Goal: Task Accomplishment & Management: Use online tool/utility

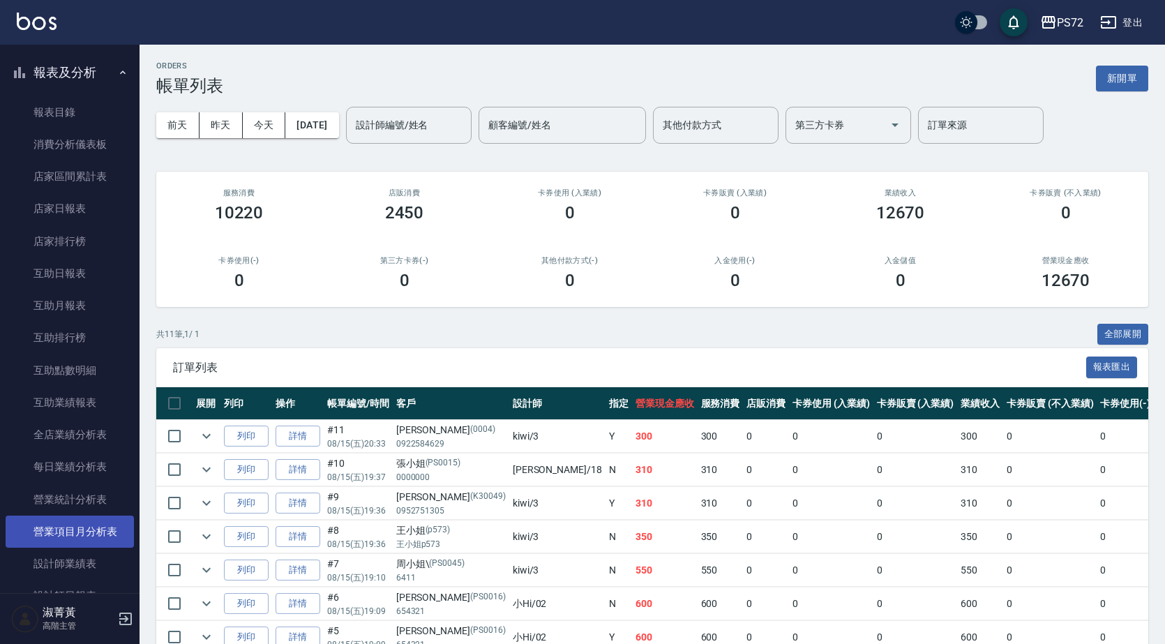
scroll to position [558, 0]
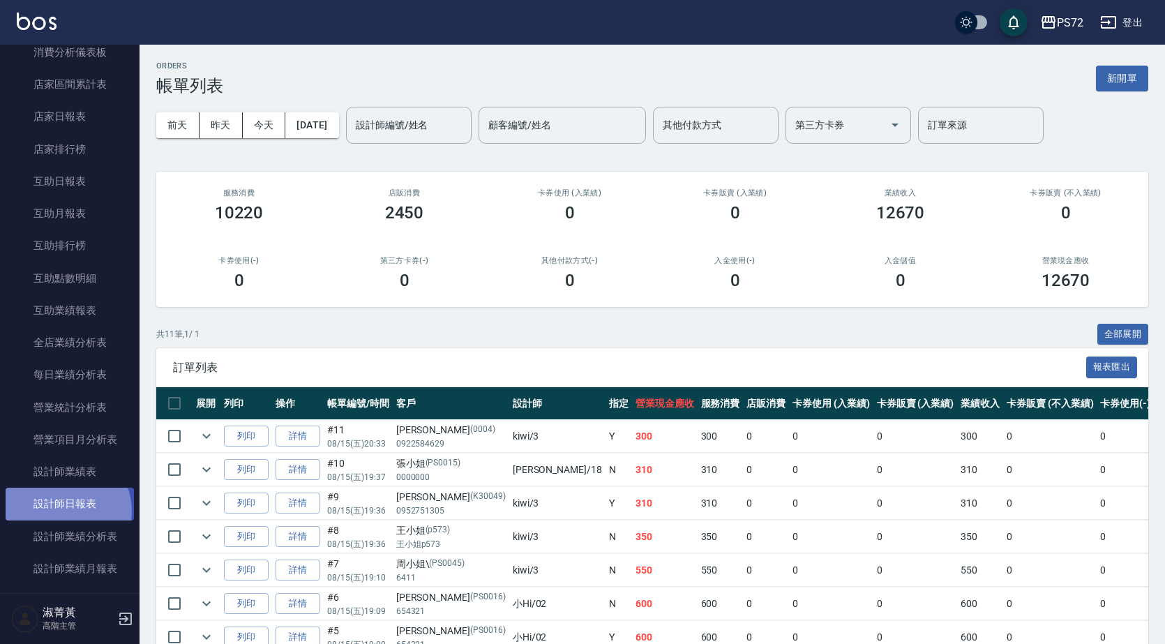
click at [64, 511] on link "設計師日報表" at bounding box center [70, 504] width 128 height 32
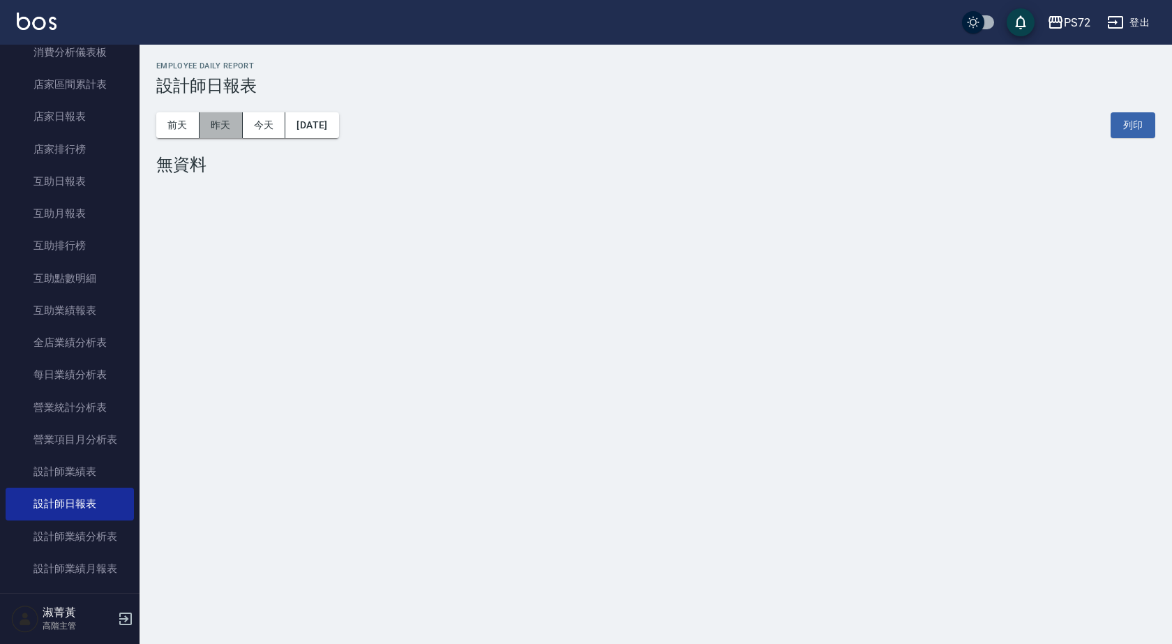
click at [232, 117] on button "昨天" at bounding box center [221, 125] width 43 height 26
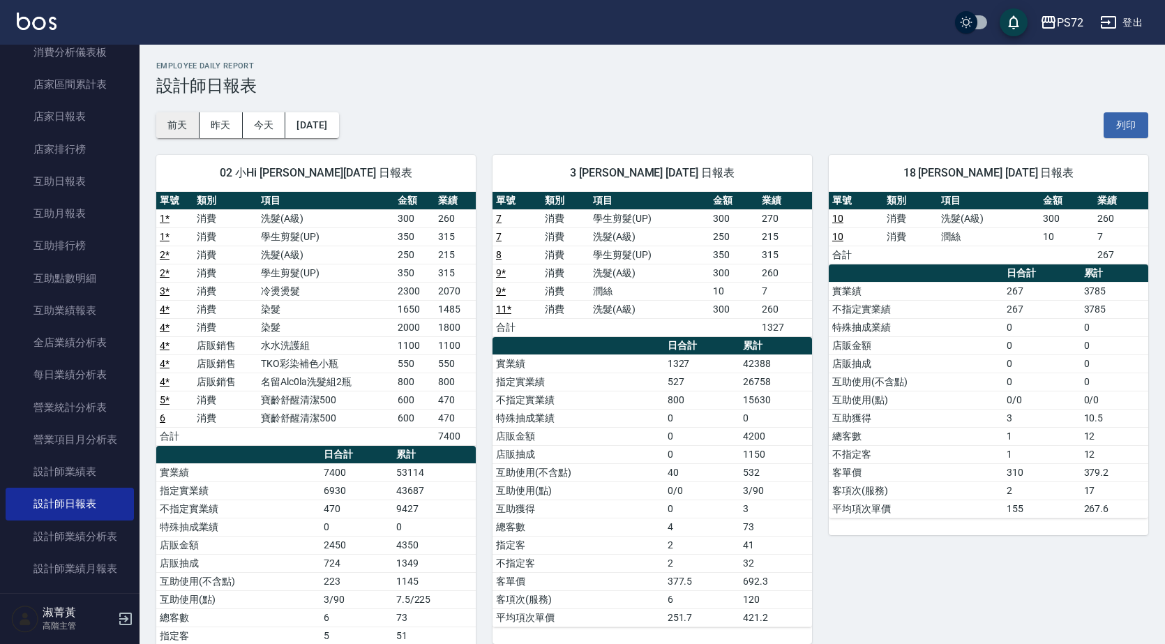
click at [179, 126] on button "前天" at bounding box center [177, 125] width 43 height 26
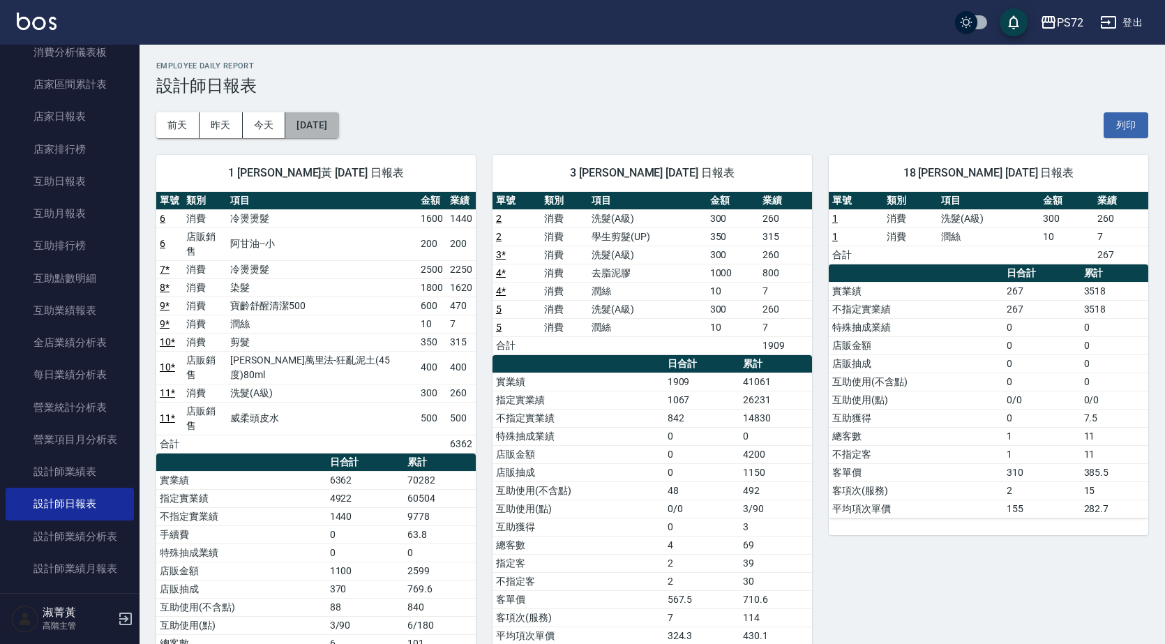
click at [338, 121] on button "[DATE]" at bounding box center [311, 125] width 53 height 26
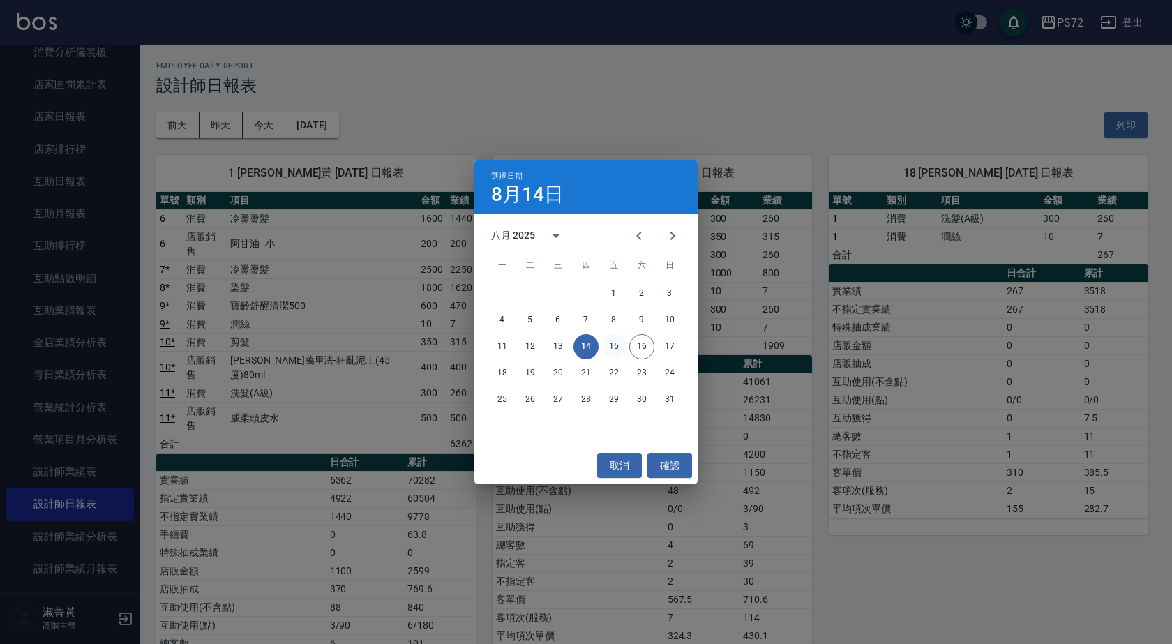
click at [608, 346] on button "15" at bounding box center [614, 346] width 25 height 25
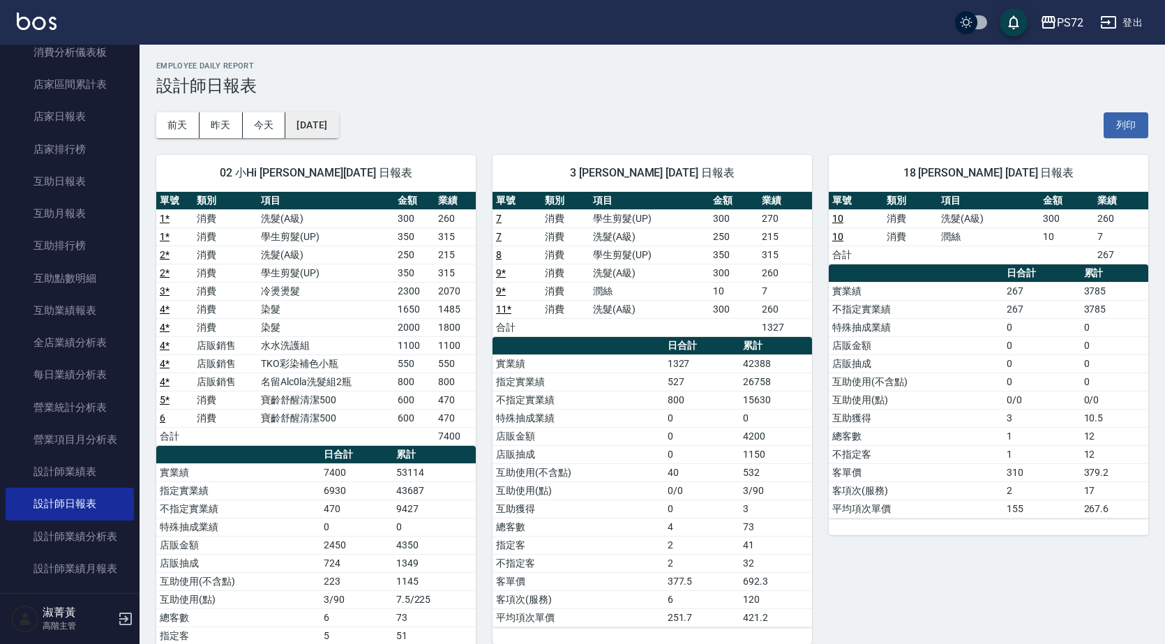
click at [338, 133] on button "[DATE]" at bounding box center [311, 125] width 53 height 26
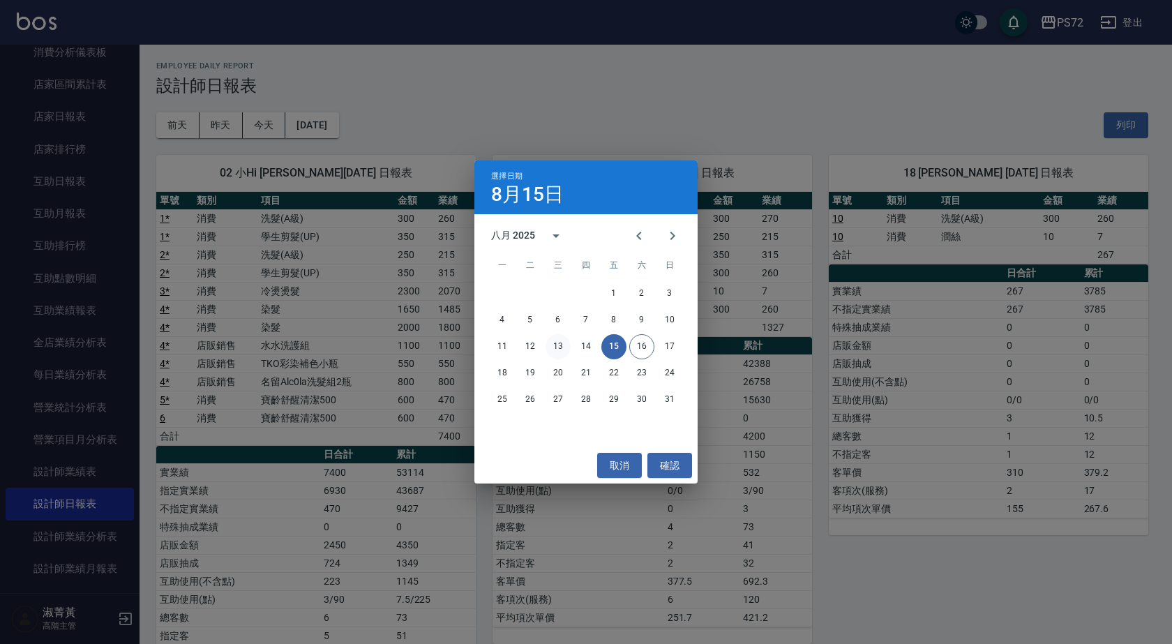
click at [558, 341] on button "13" at bounding box center [558, 346] width 25 height 25
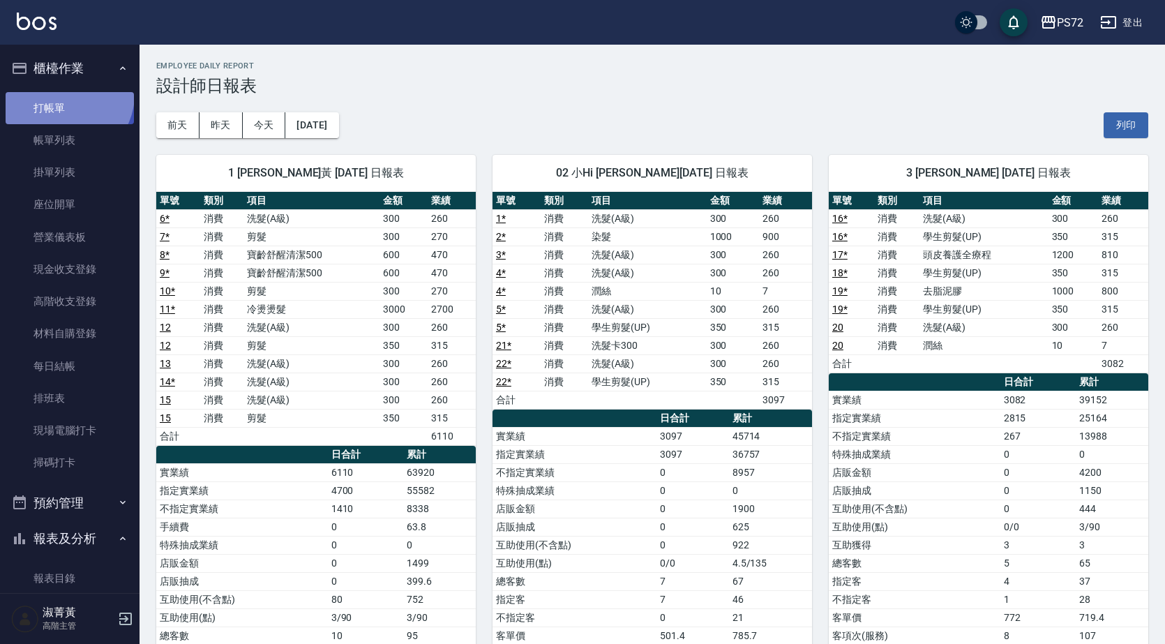
click at [65, 94] on link "打帳單" at bounding box center [70, 108] width 128 height 32
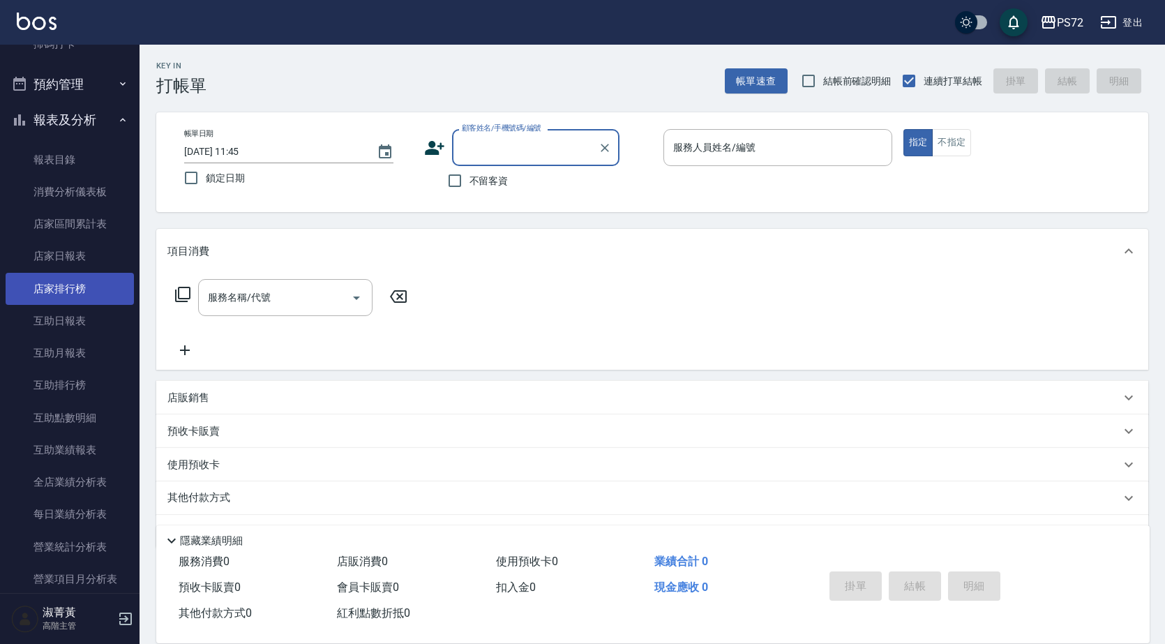
scroll to position [698, 0]
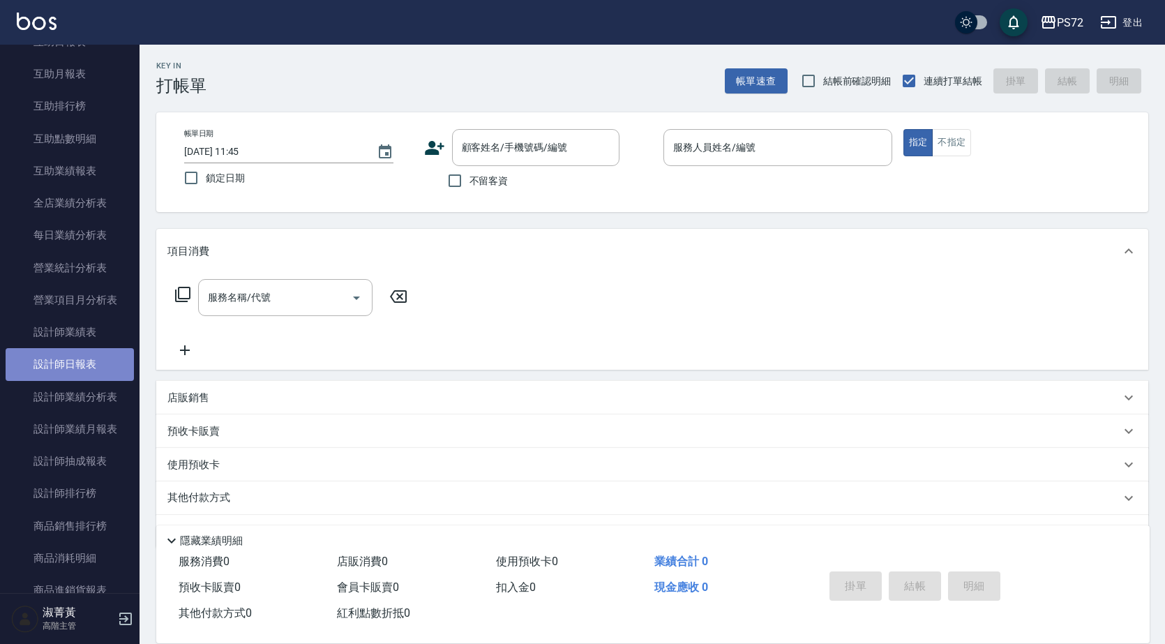
click at [97, 360] on link "設計師日報表" at bounding box center [70, 364] width 128 height 32
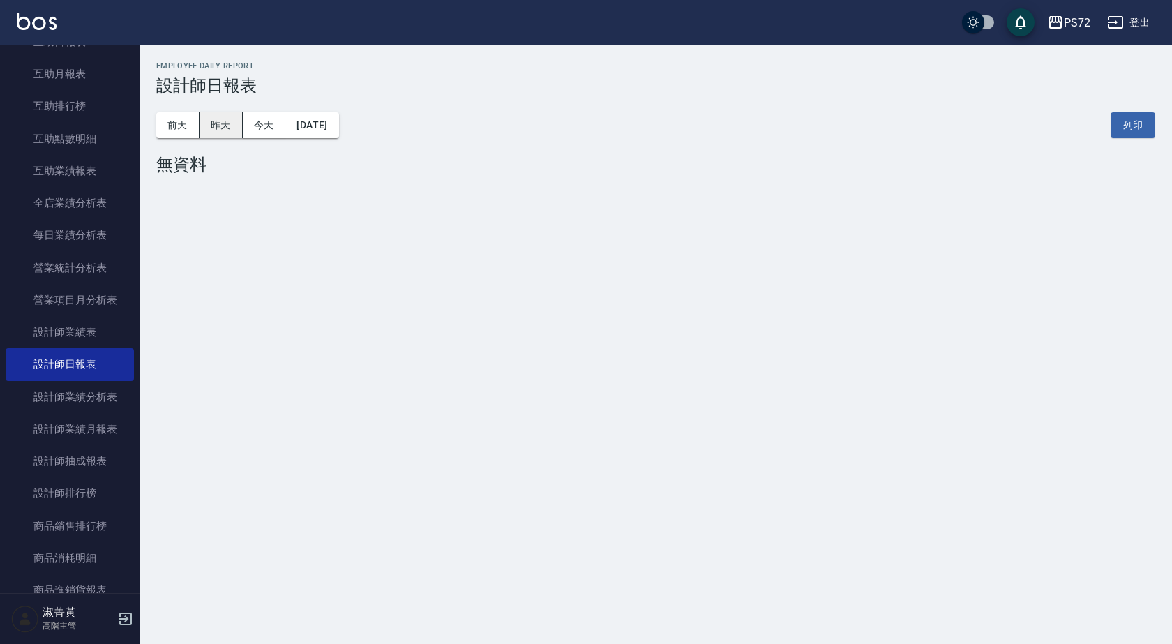
click at [222, 126] on button "昨天" at bounding box center [221, 125] width 43 height 26
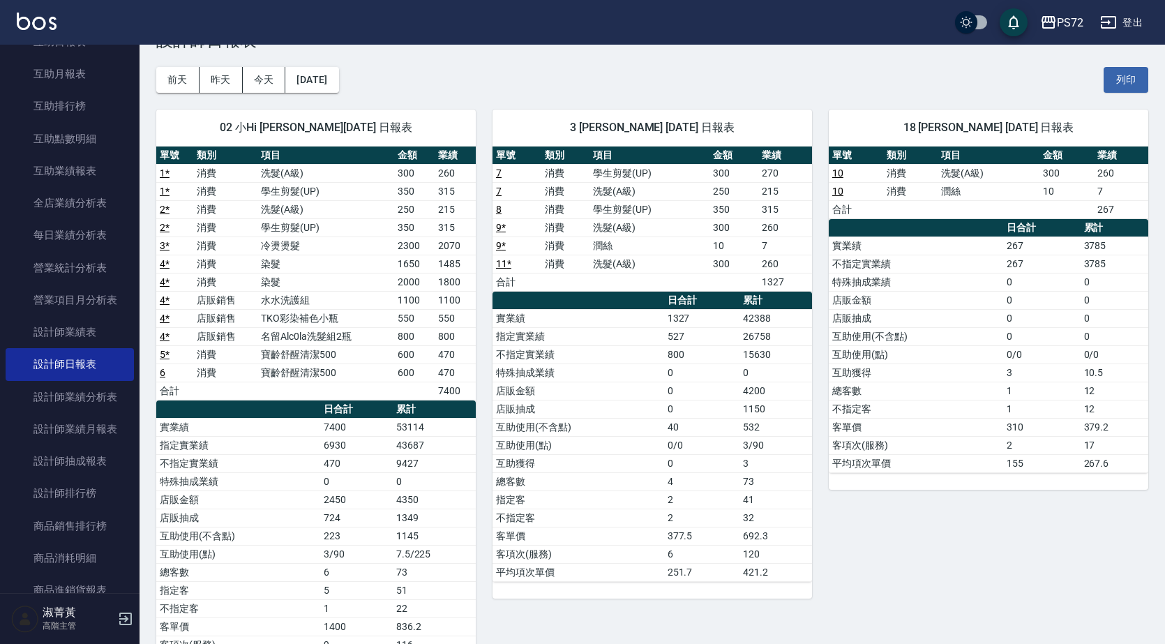
scroll to position [70, 0]
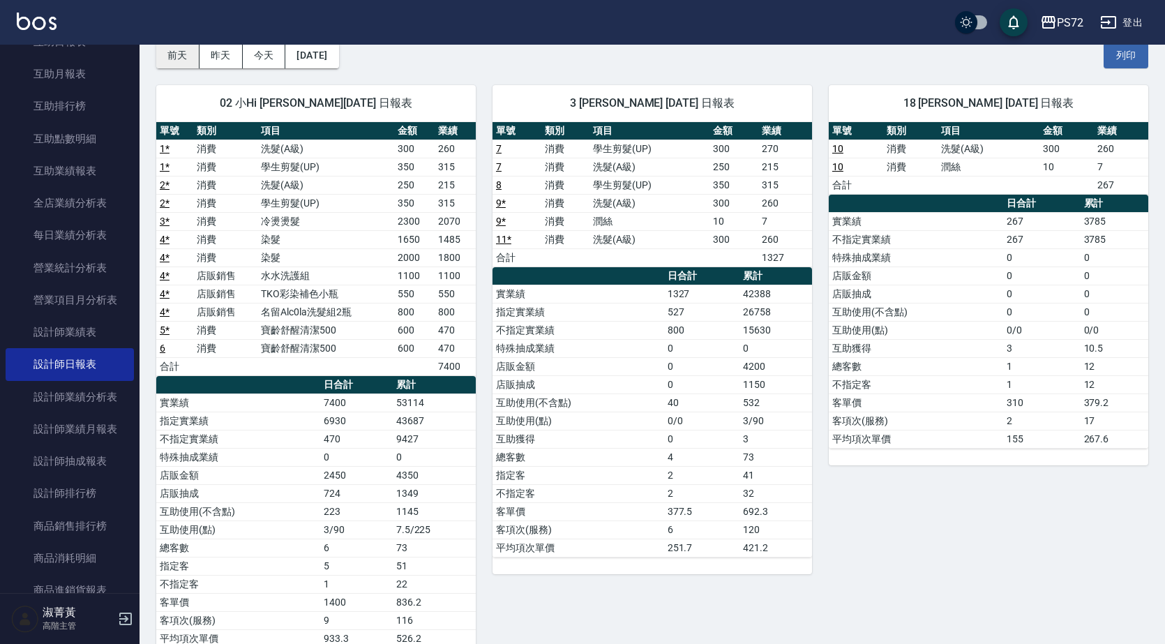
click at [184, 59] on button "前天" at bounding box center [177, 56] width 43 height 26
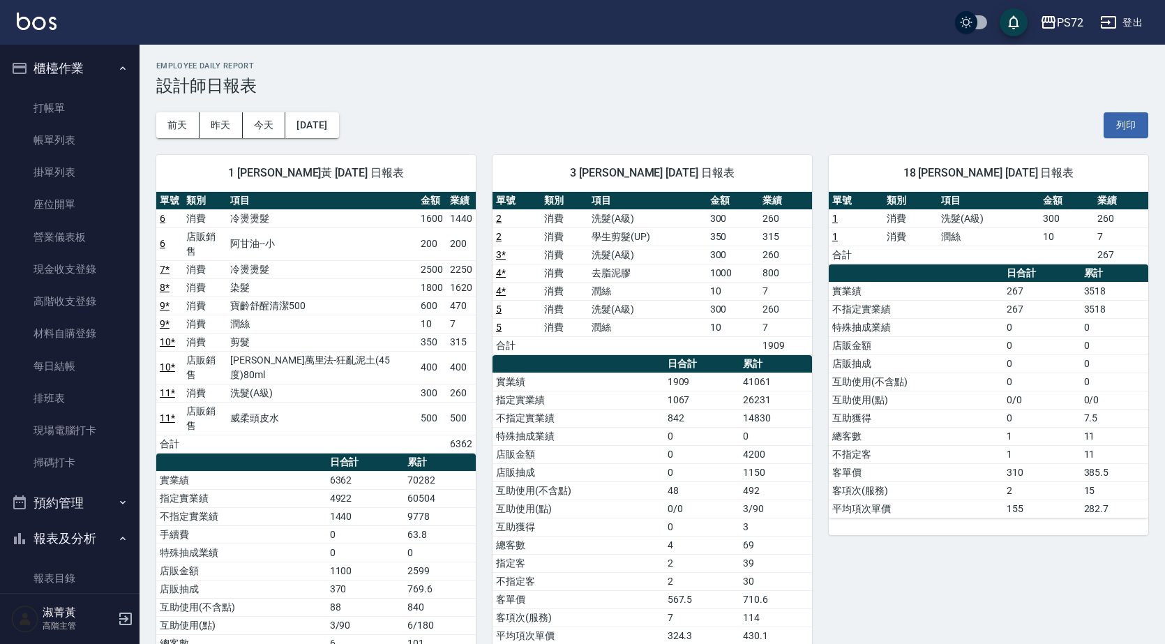
click at [63, 66] on button "櫃檯作業" at bounding box center [70, 68] width 128 height 36
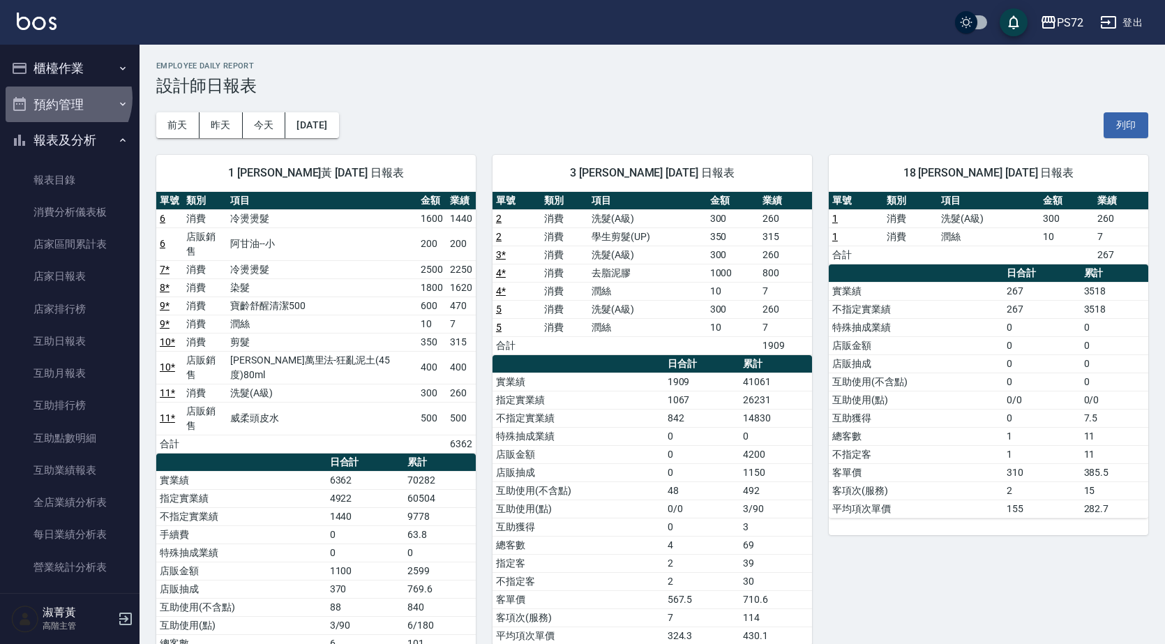
drag, startPoint x: 64, startPoint y: 98, endPoint x: 65, endPoint y: 91, distance: 7.0
click at [65, 97] on button "預約管理" at bounding box center [70, 105] width 128 height 36
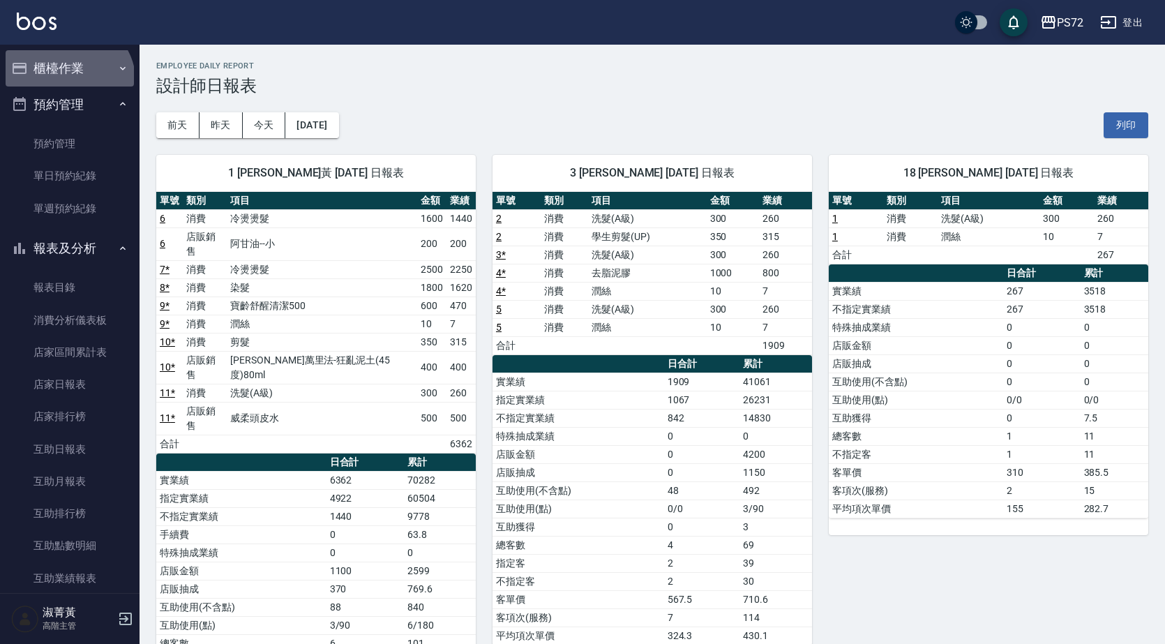
click at [66, 83] on button "櫃檯作業" at bounding box center [70, 68] width 128 height 36
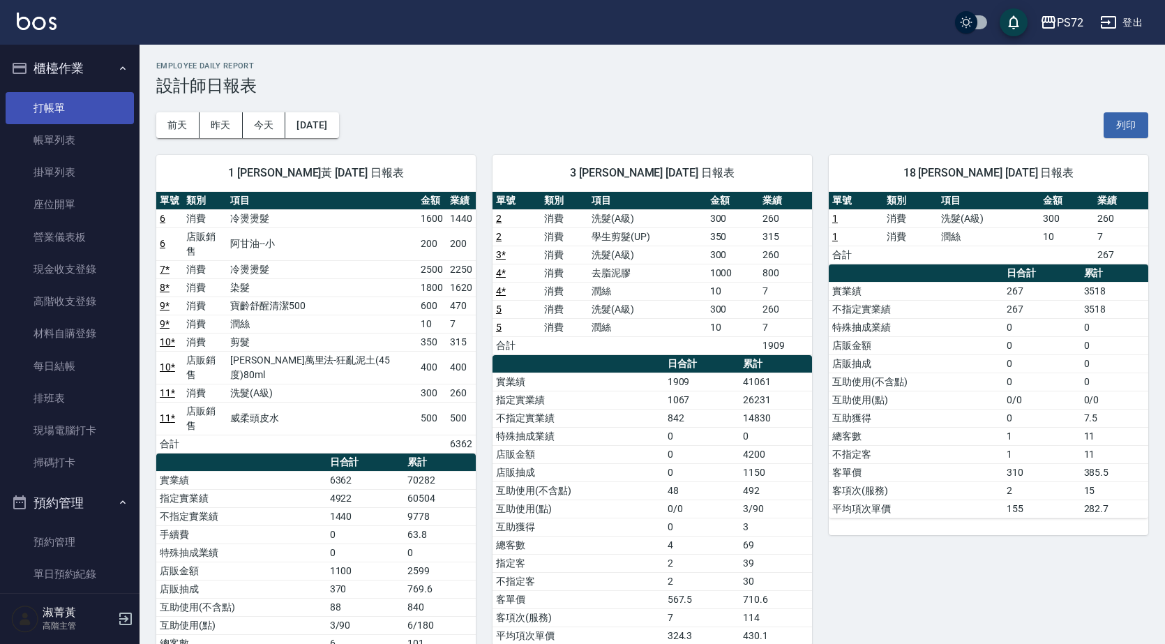
click at [73, 105] on link "打帳單" at bounding box center [70, 108] width 128 height 32
